Goal: Information Seeking & Learning: Learn about a topic

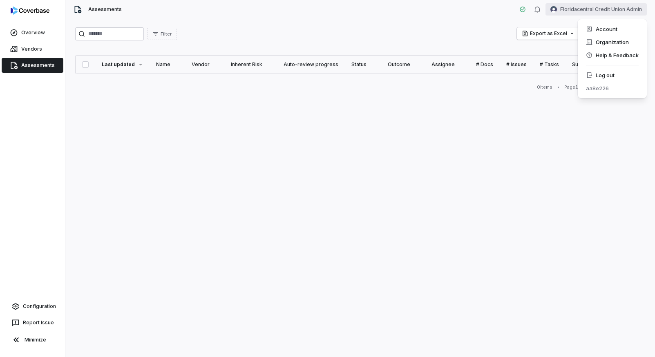
click at [587, 14] on html "Overview Vendors Assessments Configuration Report Issue Minimize Assessments Fl…" at bounding box center [327, 178] width 655 height 357
click at [596, 73] on div "Log out" at bounding box center [612, 75] width 63 height 13
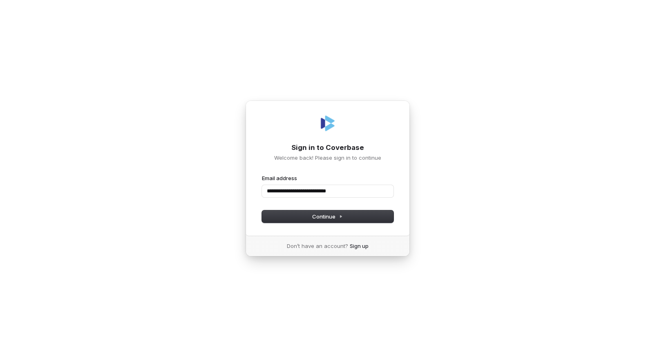
type input "**********"
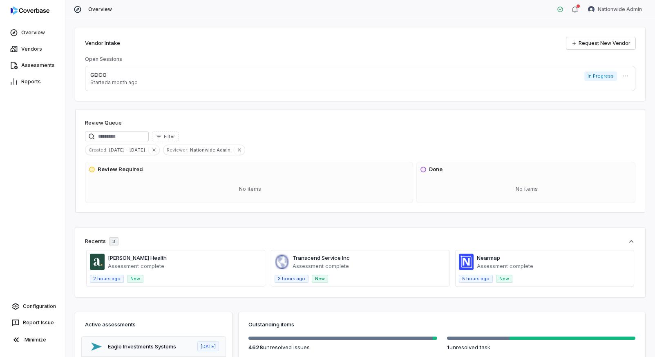
click at [130, 258] on span at bounding box center [176, 269] width 178 height 36
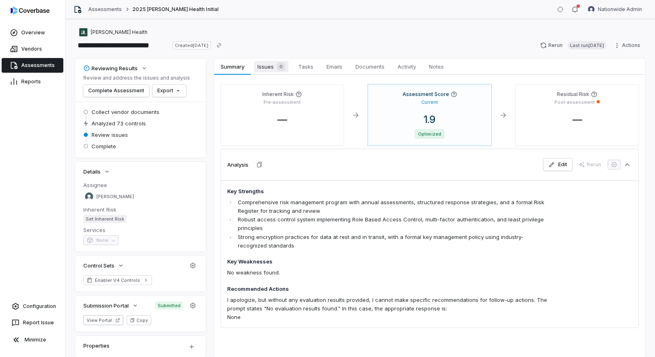
click at [266, 70] on span "Issues 0" at bounding box center [271, 66] width 34 height 11
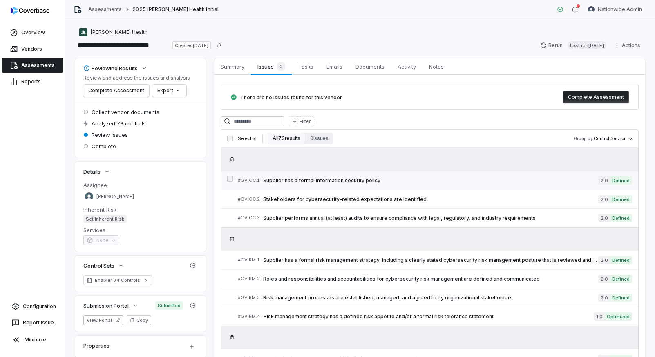
click at [327, 183] on link "# GV.OC.1 Supplier has a formal information security policy 2.0 Defined" at bounding box center [435, 180] width 394 height 18
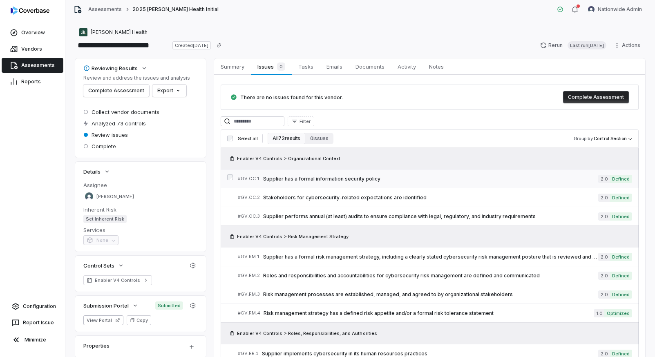
scroll to position [100, 0]
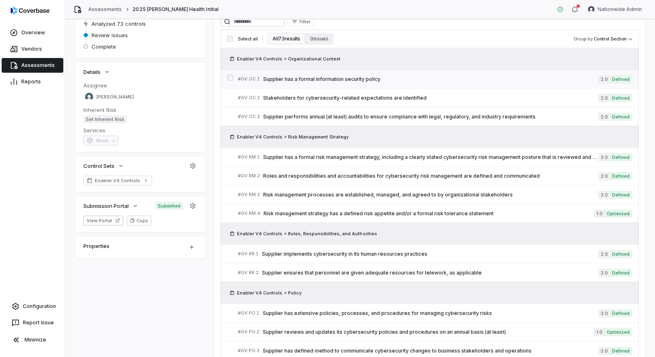
click at [327, 183] on link "# GV.RM.2 Roles and responsibilities and accountabilities for cybersecurity ris…" at bounding box center [435, 176] width 394 height 18
click at [97, 11] on link "Assessments" at bounding box center [105, 9] width 34 height 7
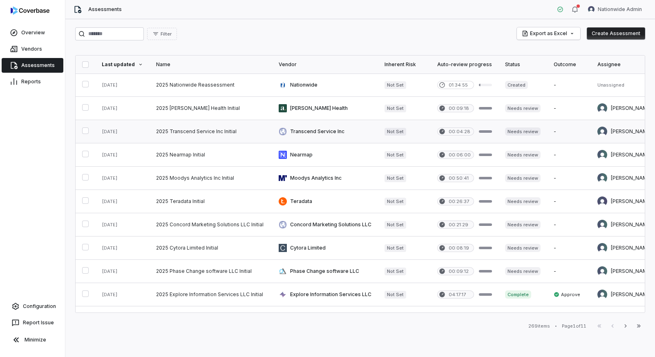
click at [192, 139] on link at bounding box center [211, 131] width 123 height 23
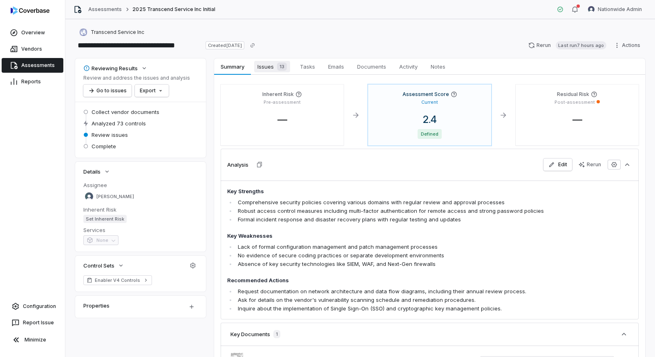
click at [259, 69] on span "Issues 13" at bounding box center [272, 66] width 36 height 11
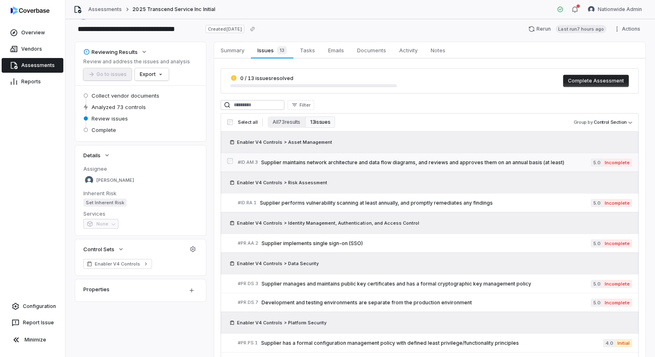
scroll to position [18, 0]
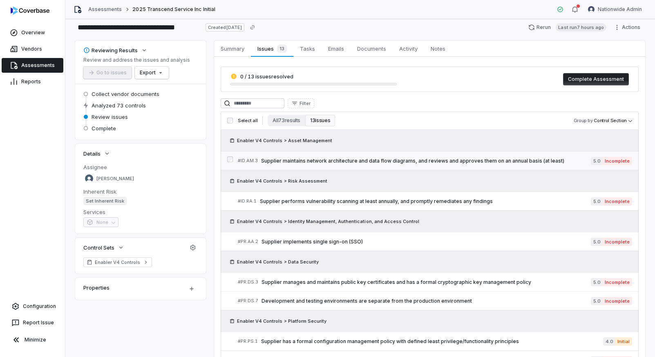
click at [305, 160] on span "Supplier maintains network architecture and data flow diagrams, and reviews and…" at bounding box center [426, 161] width 330 height 7
click at [292, 124] on button "All 73 results" at bounding box center [287, 120] width 38 height 11
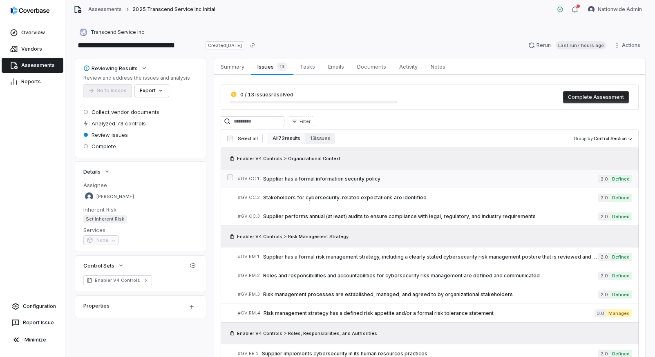
click at [329, 179] on span "Supplier has a formal information security policy" at bounding box center [430, 179] width 335 height 7
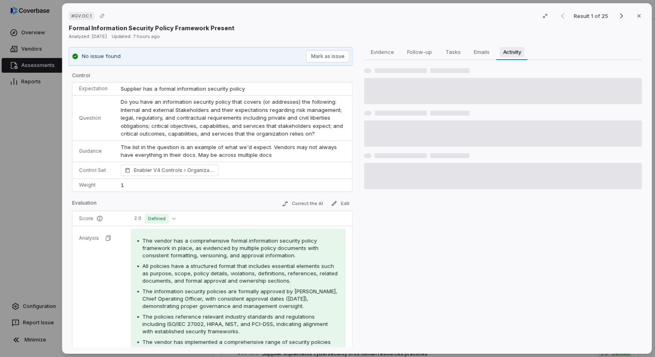
click at [501, 52] on span "Activity" at bounding box center [512, 52] width 25 height 11
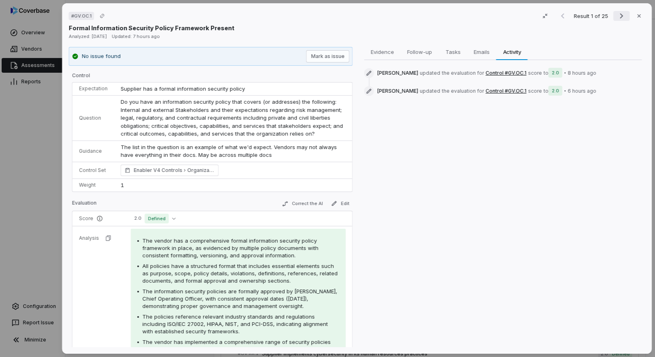
click at [623, 14] on icon "Next result" at bounding box center [622, 16] width 10 height 10
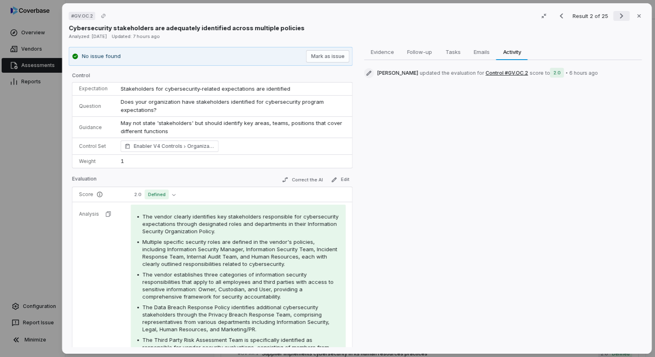
click at [623, 14] on icon "Next result" at bounding box center [622, 16] width 10 height 10
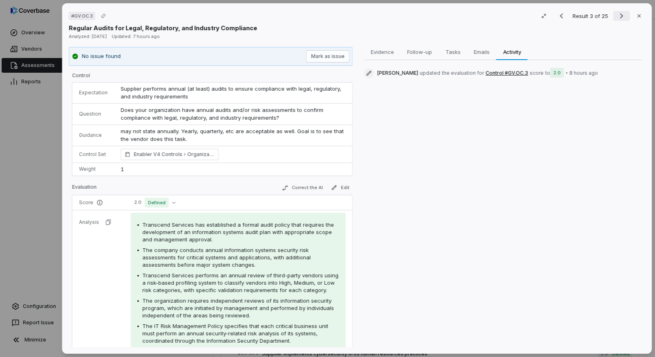
click at [623, 14] on icon "Next result" at bounding box center [622, 16] width 10 height 10
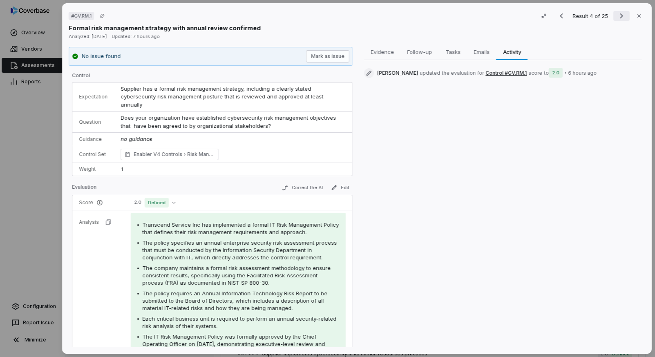
click at [623, 14] on icon "Next result" at bounding box center [622, 16] width 10 height 10
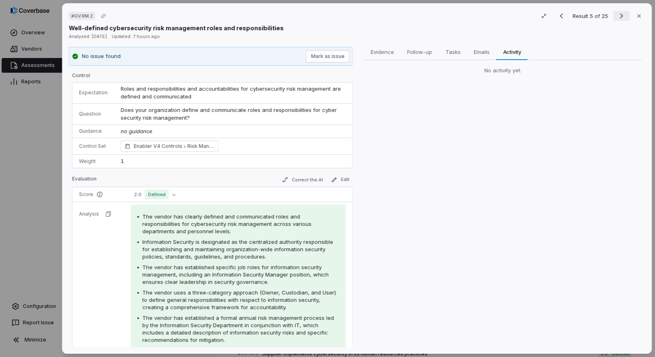
click at [623, 14] on icon "Next result" at bounding box center [622, 16] width 10 height 10
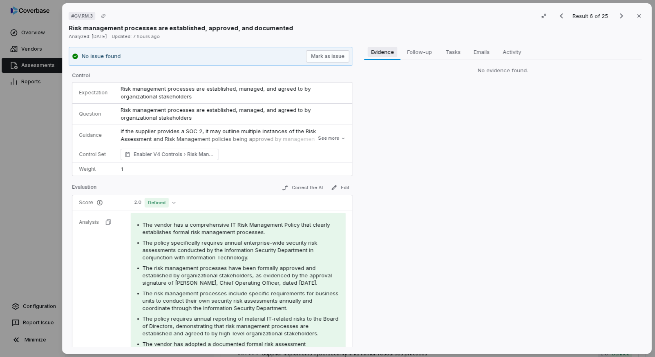
click at [372, 53] on span "Evidence" at bounding box center [382, 52] width 29 height 11
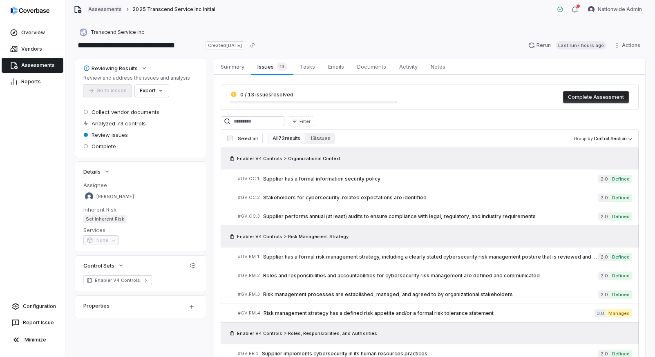
click at [104, 9] on link "Assessments" at bounding box center [105, 9] width 34 height 7
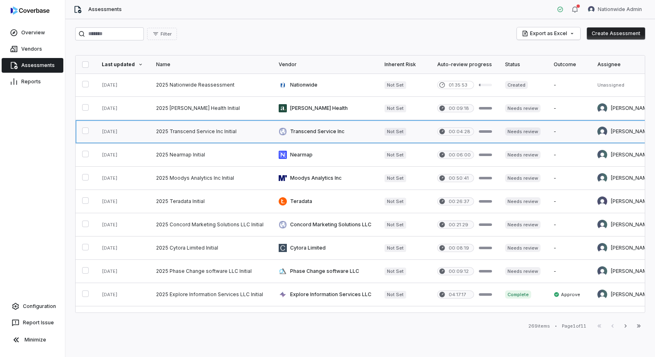
click at [200, 132] on link at bounding box center [211, 131] width 123 height 23
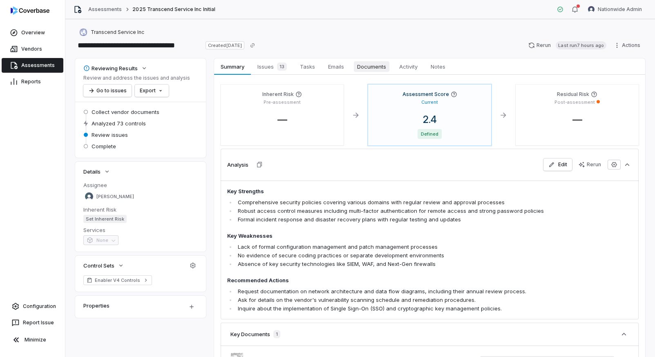
click at [372, 66] on span "Documents" at bounding box center [372, 66] width 36 height 11
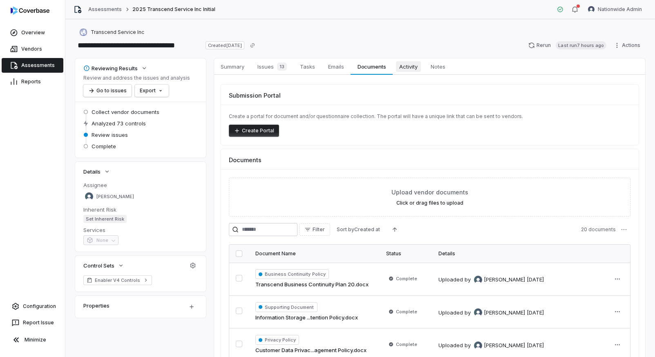
click at [409, 72] on link "Activity Activity" at bounding box center [408, 66] width 31 height 16
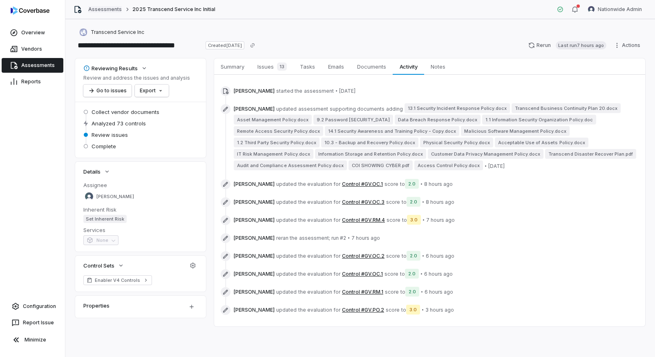
click at [113, 9] on link "Assessments" at bounding box center [105, 9] width 34 height 7
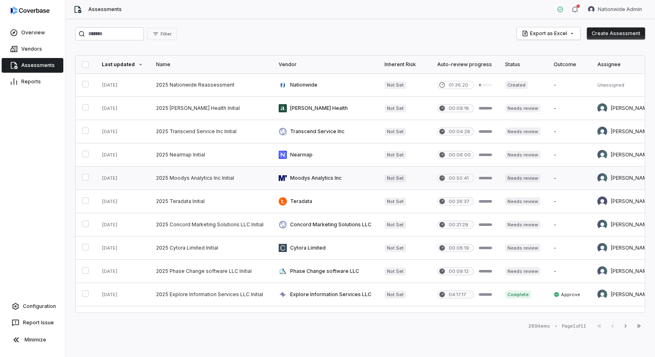
click at [196, 182] on link at bounding box center [211, 178] width 123 height 23
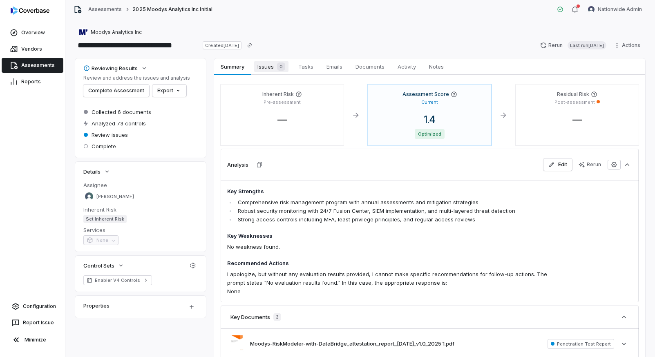
click at [267, 73] on link "Issues 0 Issues 0" at bounding box center [271, 66] width 41 height 16
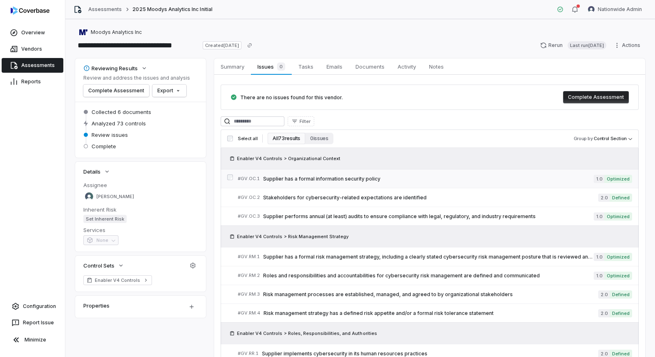
click at [320, 182] on span "Supplier has a formal information security policy" at bounding box center [428, 179] width 331 height 7
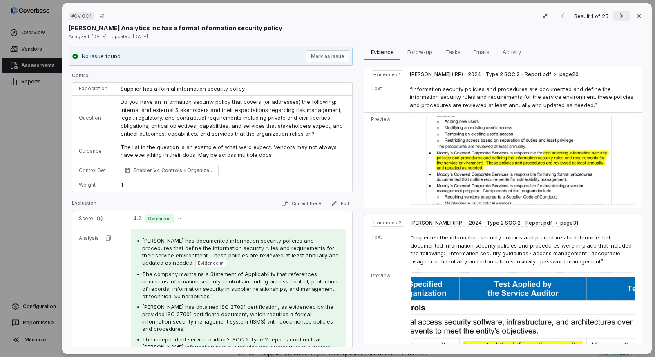
click at [621, 20] on icon "Next result" at bounding box center [622, 16] width 10 height 10
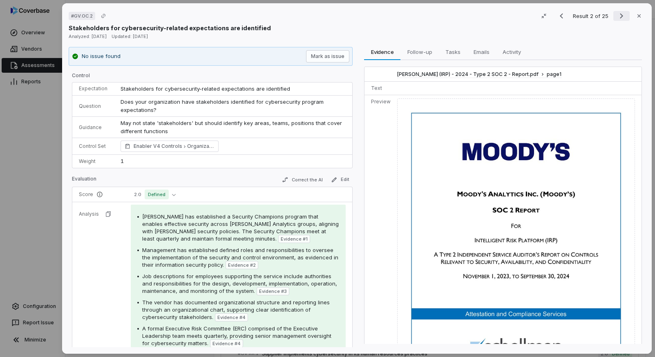
click at [621, 20] on icon "Next result" at bounding box center [622, 16] width 10 height 10
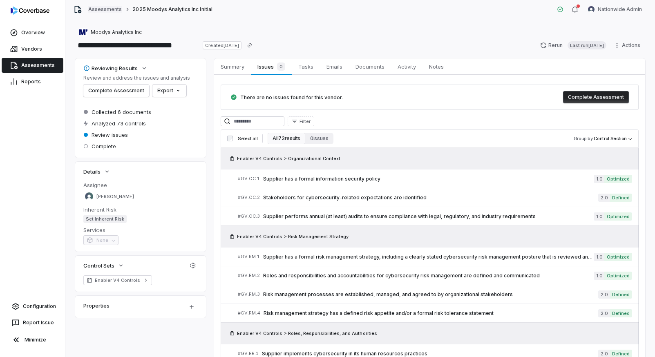
click at [109, 9] on link "Assessments" at bounding box center [105, 9] width 34 height 7
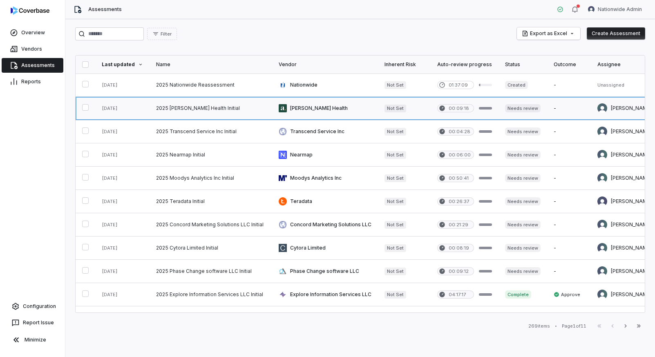
click at [190, 109] on link at bounding box center [211, 108] width 123 height 23
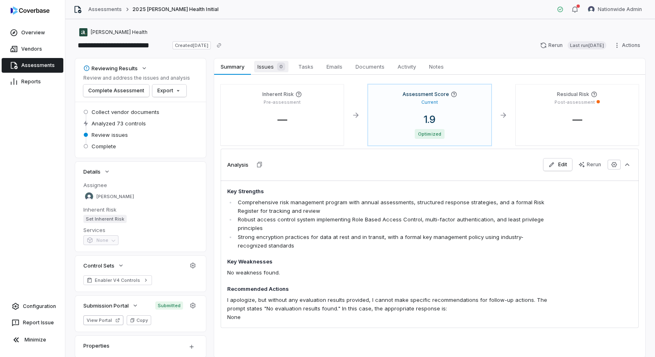
click at [264, 72] on span "Issues 0" at bounding box center [271, 66] width 34 height 11
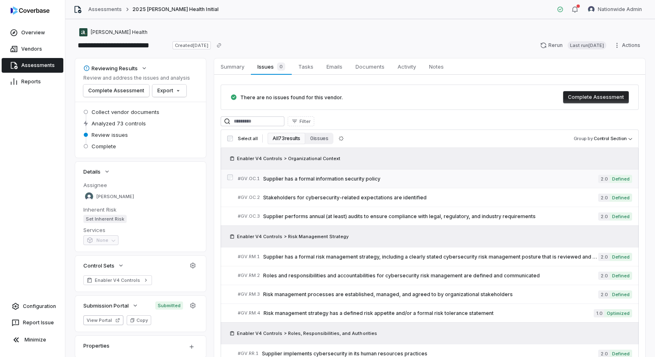
click at [309, 178] on span "Supplier has a formal information security policy" at bounding box center [430, 179] width 335 height 7
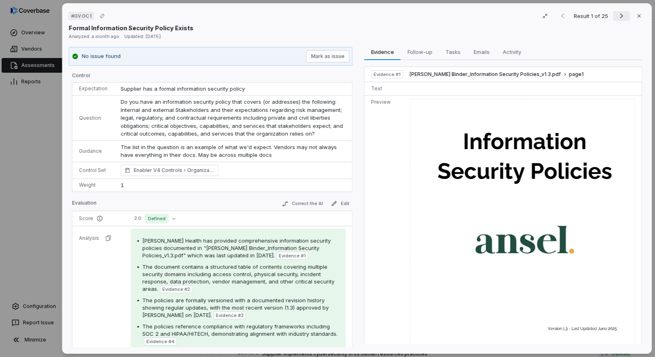
click at [619, 16] on icon "Next result" at bounding box center [622, 16] width 10 height 10
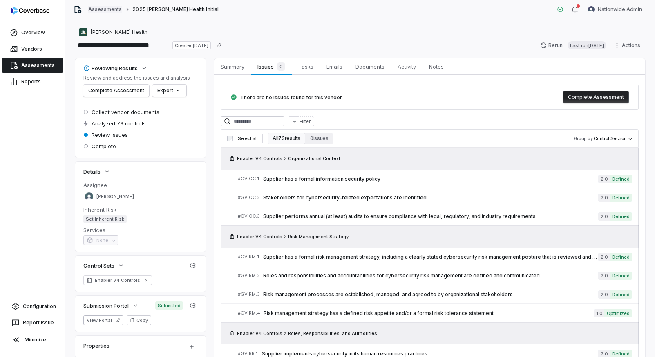
click at [110, 7] on link "Assessments" at bounding box center [105, 9] width 34 height 7
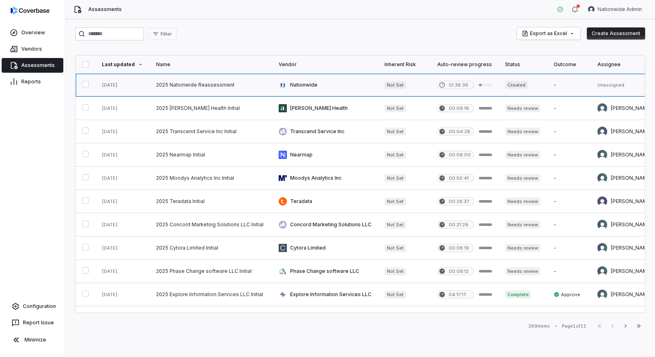
click at [189, 88] on link at bounding box center [211, 85] width 123 height 23
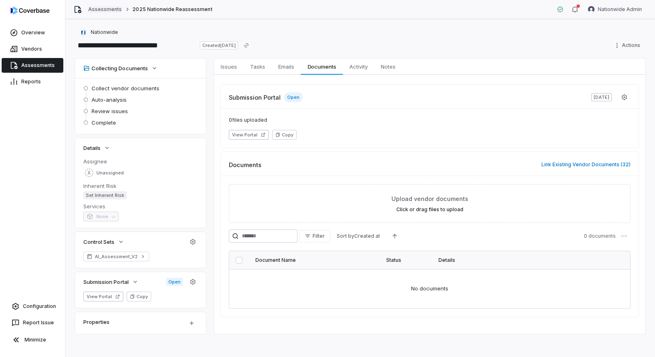
click at [101, 9] on link "Assessments" at bounding box center [105, 9] width 34 height 7
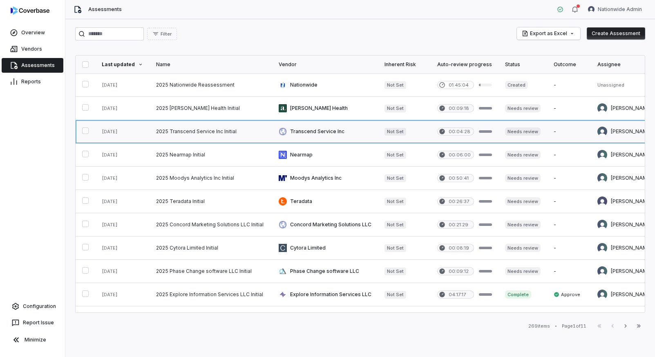
click at [186, 132] on link at bounding box center [211, 131] width 123 height 23
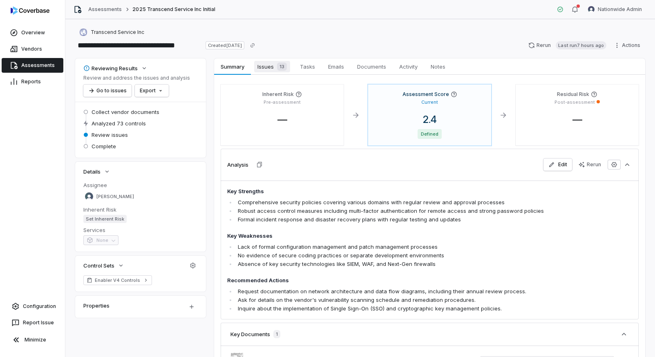
click at [260, 70] on span "Issues 13" at bounding box center [272, 66] width 36 height 11
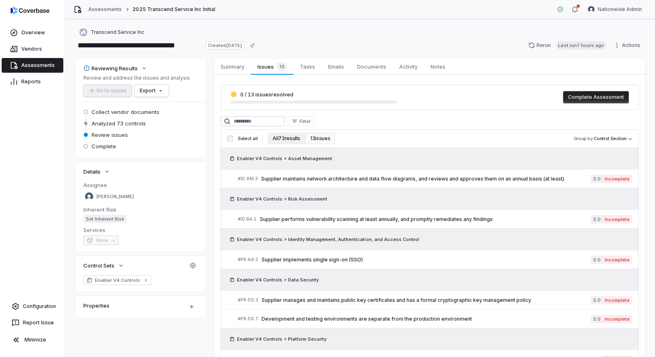
click at [289, 139] on button "All 73 results" at bounding box center [287, 138] width 38 height 11
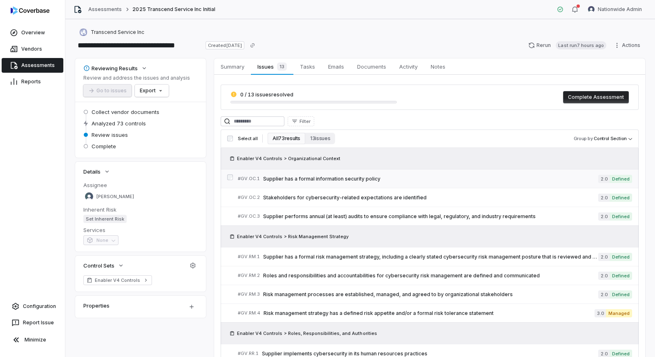
click at [422, 179] on span "Supplier has a formal information security policy" at bounding box center [430, 179] width 335 height 7
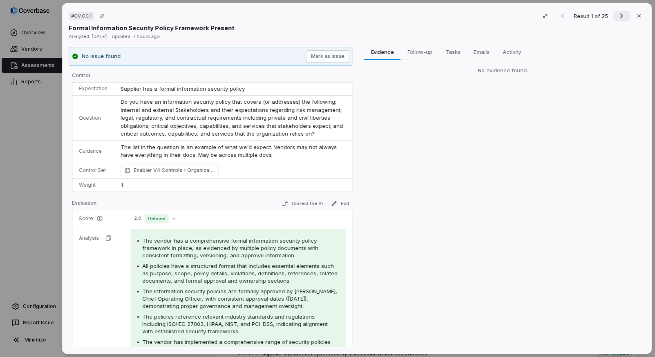
click at [624, 18] on icon "Next result" at bounding box center [622, 16] width 10 height 10
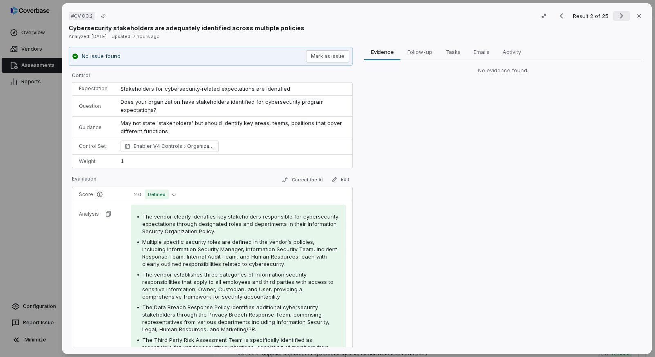
click at [624, 18] on icon "Next result" at bounding box center [622, 16] width 10 height 10
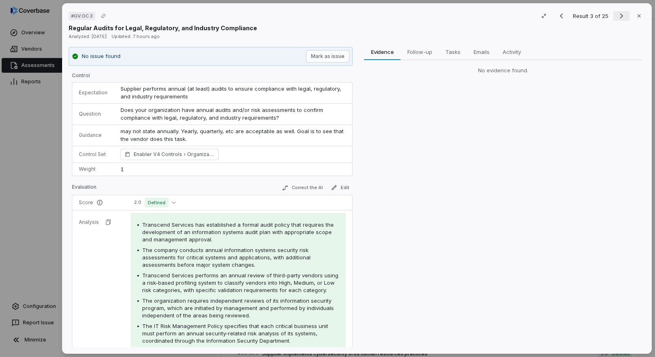
click at [624, 18] on icon "Next result" at bounding box center [622, 16] width 10 height 10
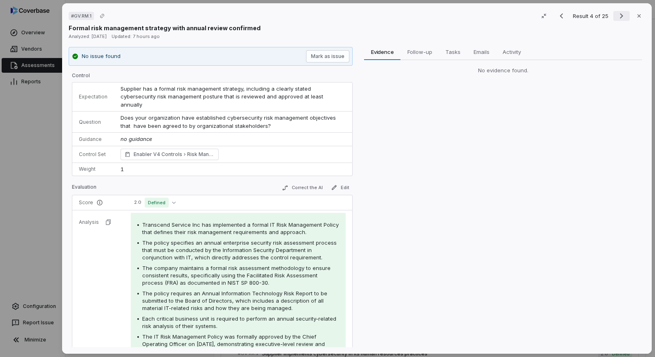
click at [626, 13] on icon "Next result" at bounding box center [622, 16] width 10 height 10
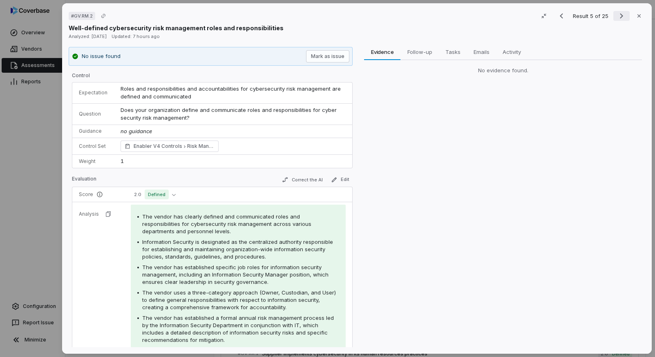
click at [625, 15] on icon "Next result" at bounding box center [622, 16] width 10 height 10
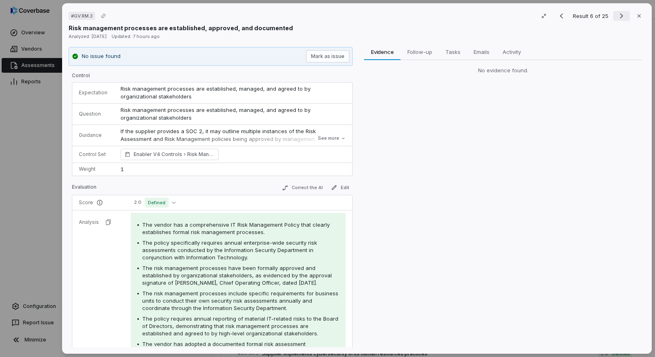
click at [625, 15] on icon "Next result" at bounding box center [622, 16] width 10 height 10
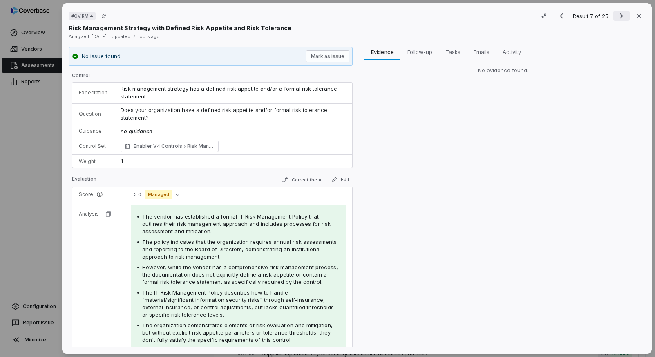
click at [625, 15] on icon "Next result" at bounding box center [622, 16] width 10 height 10
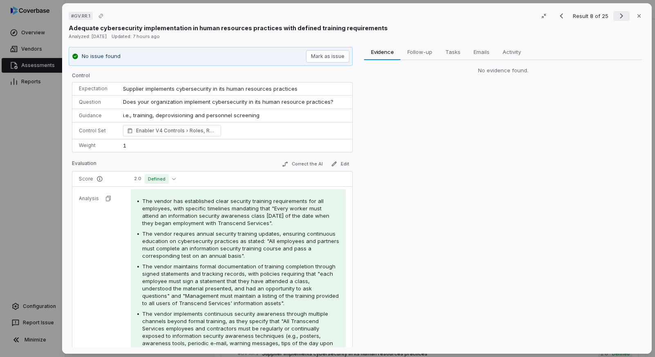
click at [625, 15] on icon "Next result" at bounding box center [622, 16] width 10 height 10
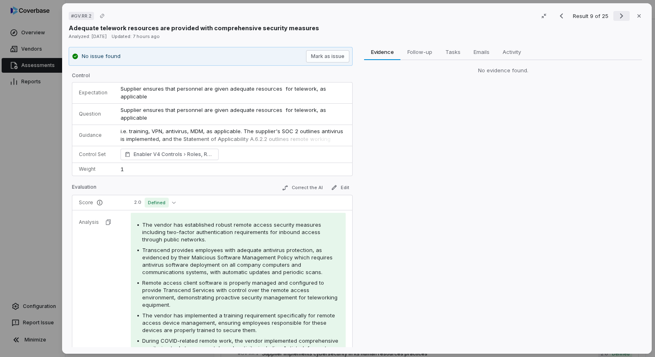
click at [625, 15] on icon "Next result" at bounding box center [622, 16] width 10 height 10
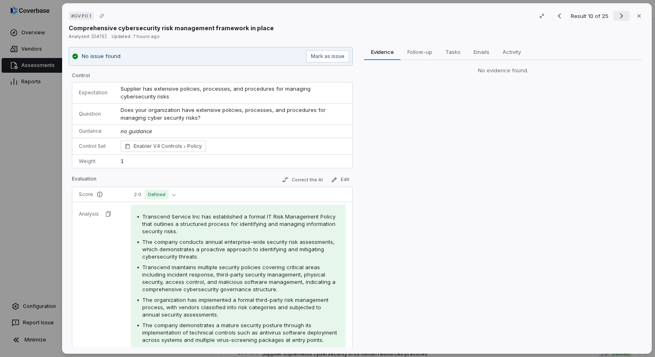
click at [625, 15] on icon "Next result" at bounding box center [622, 16] width 10 height 10
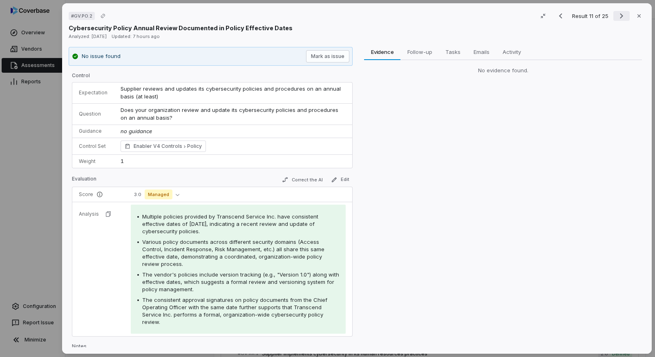
click at [625, 15] on icon "Next result" at bounding box center [622, 16] width 10 height 10
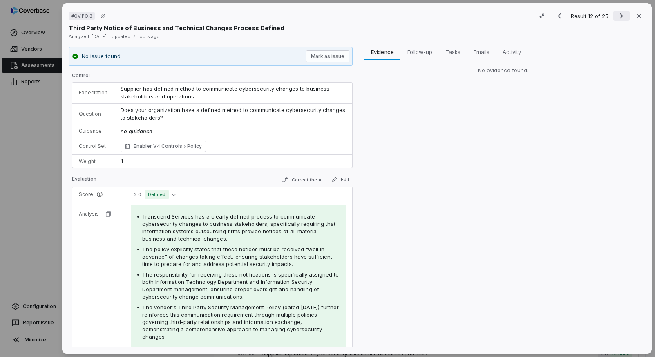
click at [625, 15] on icon "Next result" at bounding box center [622, 16] width 10 height 10
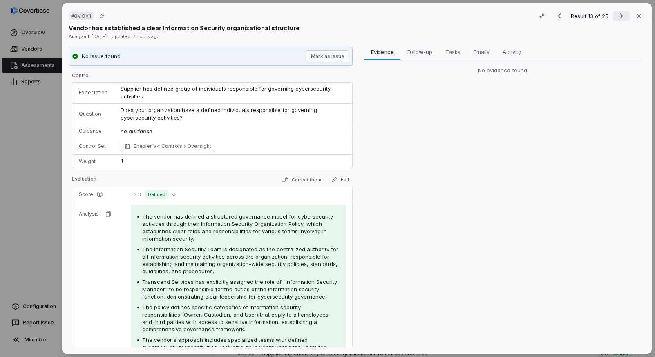
click at [625, 15] on icon "Next result" at bounding box center [622, 16] width 10 height 10
